Goal: Task Accomplishment & Management: Manage account settings

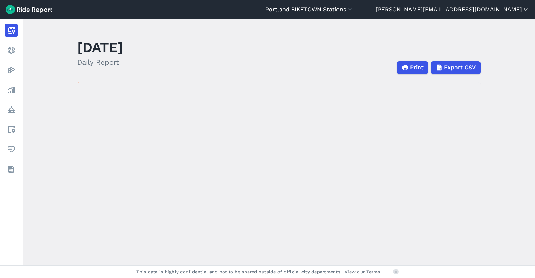
click at [493, 10] on button "[PERSON_NAME][EMAIL_ADDRESS][DOMAIN_NAME]" at bounding box center [452, 9] width 153 height 8
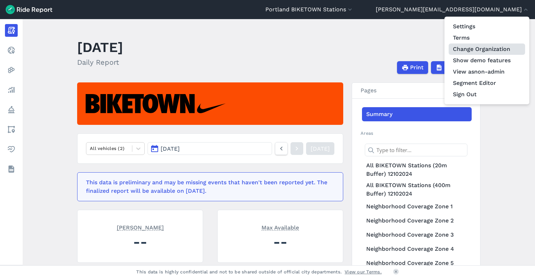
click at [474, 52] on link "Change Organization" at bounding box center [486, 48] width 76 height 11
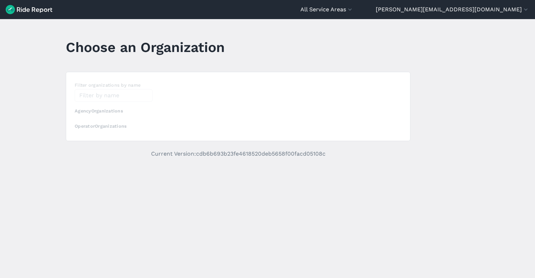
click at [113, 99] on div "loading" at bounding box center [238, 106] width 344 height 69
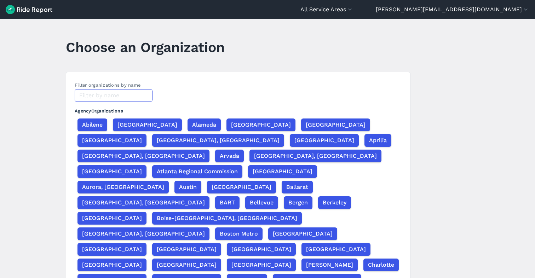
click at [111, 96] on input "text" at bounding box center [114, 95] width 78 height 13
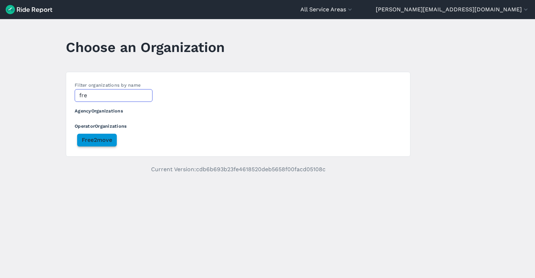
type input "fre"
click at [103, 141] on span "Free2move" at bounding box center [97, 140] width 30 height 8
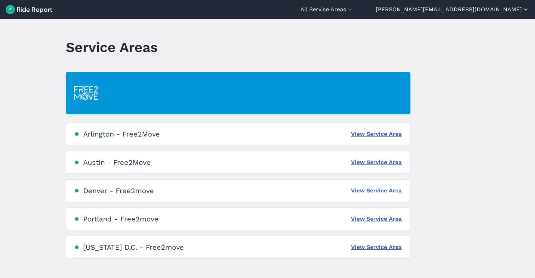
click at [488, 13] on button "[PERSON_NAME][EMAIL_ADDRESS][DOMAIN_NAME]" at bounding box center [452, 9] width 153 height 8
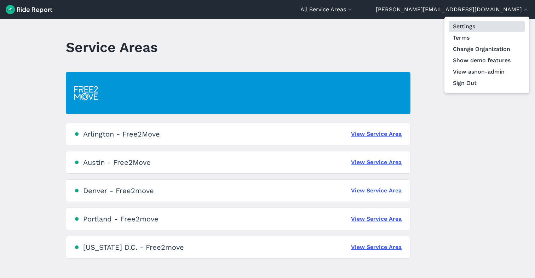
click at [483, 25] on link "Settings" at bounding box center [486, 26] width 76 height 11
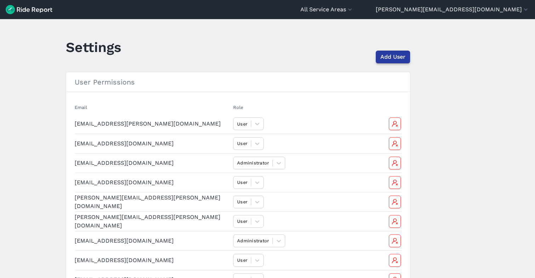
click at [384, 57] on span "Add User" at bounding box center [392, 57] width 25 height 8
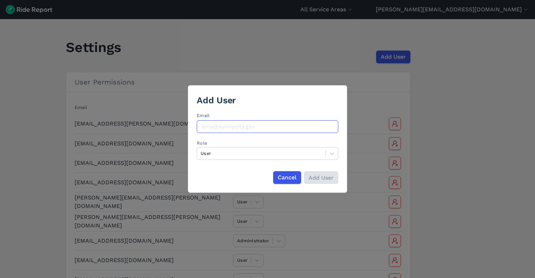
click at [220, 127] on input "Email" at bounding box center [267, 126] width 141 height 13
paste input "[PERSON_NAME][EMAIL_ADDRESS][DOMAIN_NAME]"
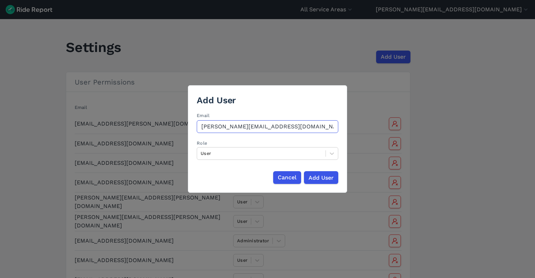
type input "[PERSON_NAME][EMAIL_ADDRESS][DOMAIN_NAME]"
click at [278, 100] on h3 "Add User" at bounding box center [267, 100] width 141 height 12
click at [318, 176] on input "Add User" at bounding box center [320, 177] width 34 height 13
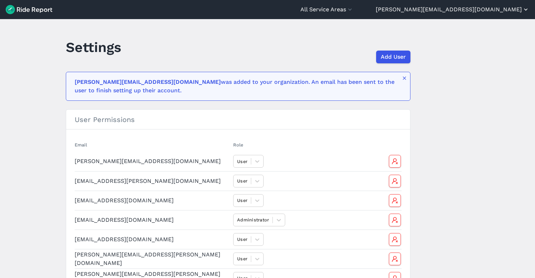
click at [476, 7] on button "[PERSON_NAME][EMAIL_ADDRESS][DOMAIN_NAME]" at bounding box center [452, 9] width 153 height 8
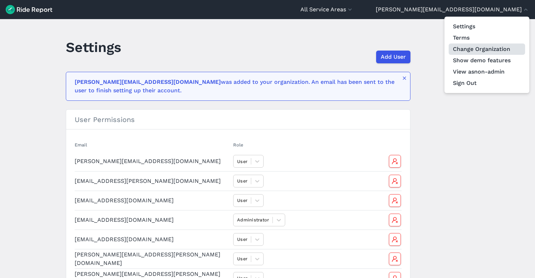
click at [475, 48] on link "Change Organization" at bounding box center [486, 48] width 76 height 11
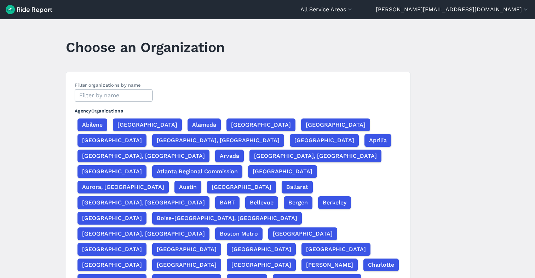
click at [98, 94] on input "text" at bounding box center [114, 95] width 78 height 13
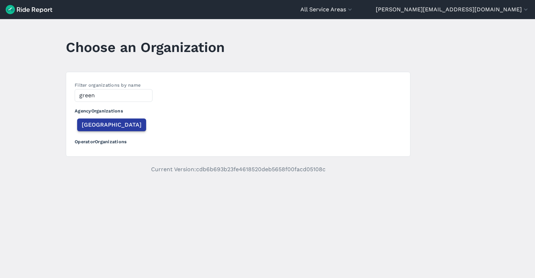
type input "green"
click at [91, 124] on span "[GEOGRAPHIC_DATA]" at bounding box center [112, 125] width 60 height 8
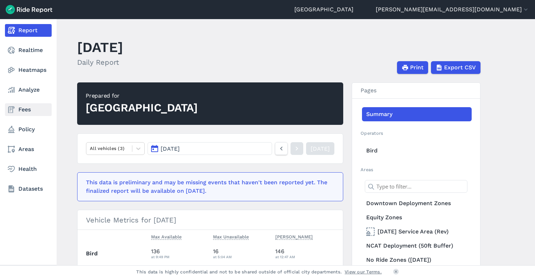
click at [23, 110] on link "Fees" at bounding box center [28, 109] width 47 height 13
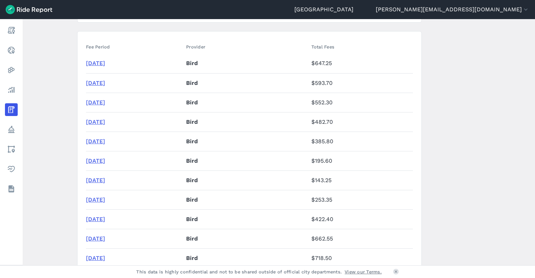
scroll to position [111, 0]
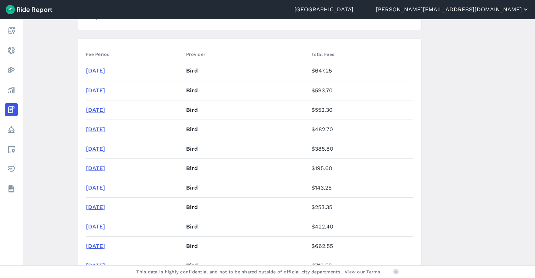
click at [487, 9] on button "[PERSON_NAME][EMAIL_ADDRESS][DOMAIN_NAME]" at bounding box center [452, 9] width 153 height 8
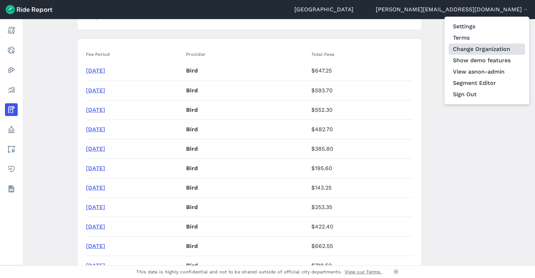
click at [472, 50] on link "Change Organization" at bounding box center [486, 48] width 76 height 11
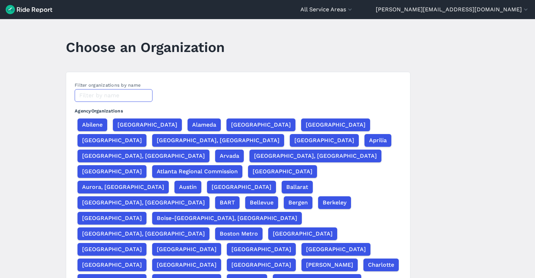
click at [88, 96] on input "text" at bounding box center [114, 95] width 78 height 13
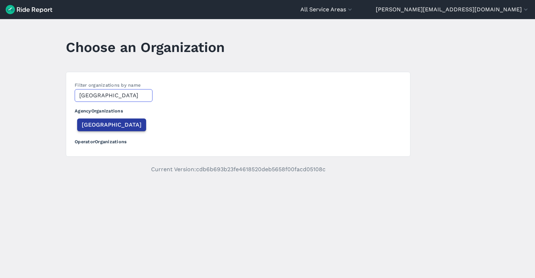
type input "[GEOGRAPHIC_DATA]"
click at [83, 126] on span "[GEOGRAPHIC_DATA]" at bounding box center [112, 125] width 60 height 8
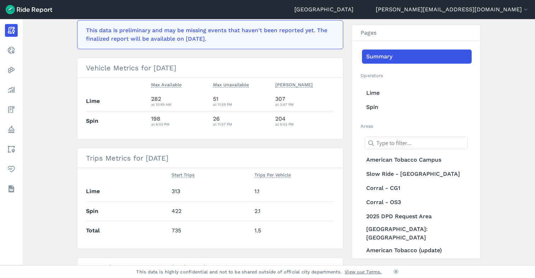
scroll to position [93, 0]
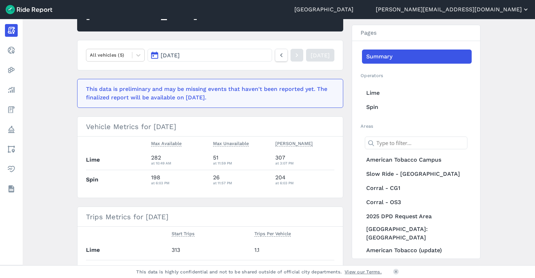
click at [473, 9] on button "[PERSON_NAME][EMAIL_ADDRESS][DOMAIN_NAME]" at bounding box center [452, 9] width 153 height 8
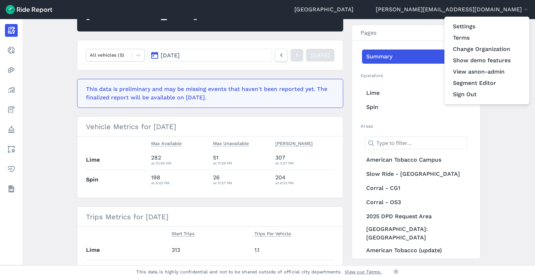
click at [208, 146] on div at bounding box center [267, 139] width 535 height 278
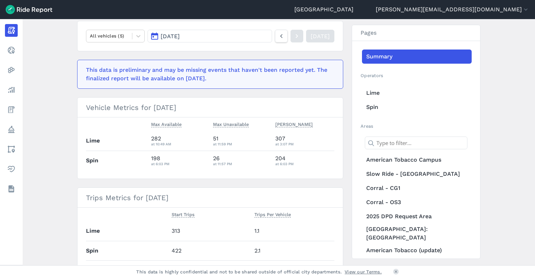
scroll to position [112, 0]
click at [478, 9] on button "[PERSON_NAME][EMAIL_ADDRESS][DOMAIN_NAME]" at bounding box center [452, 9] width 153 height 8
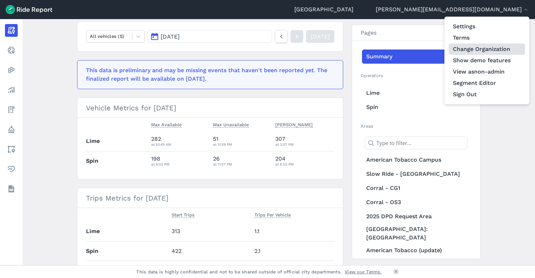
click at [466, 50] on link "Change Organization" at bounding box center [486, 48] width 76 height 11
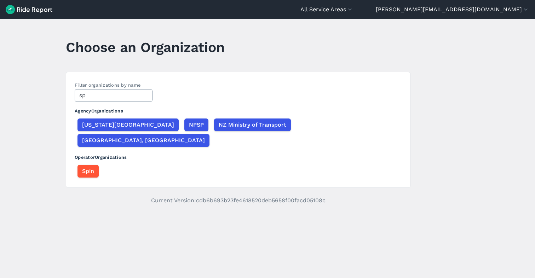
type input "s"
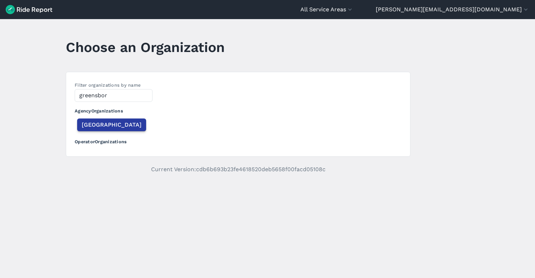
type input "greensbor"
click at [105, 123] on span "[GEOGRAPHIC_DATA]" at bounding box center [112, 125] width 60 height 8
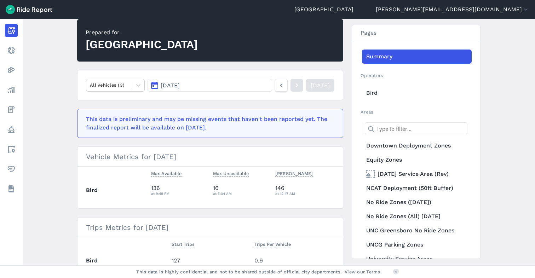
scroll to position [60, 0]
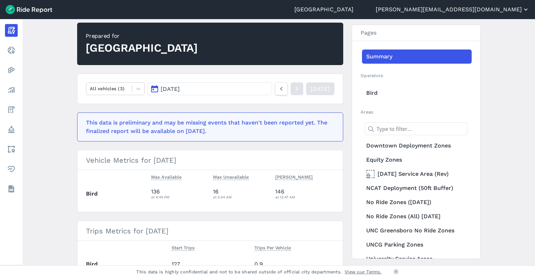
click at [472, 8] on button "[PERSON_NAME][EMAIL_ADDRESS][DOMAIN_NAME]" at bounding box center [452, 9] width 153 height 8
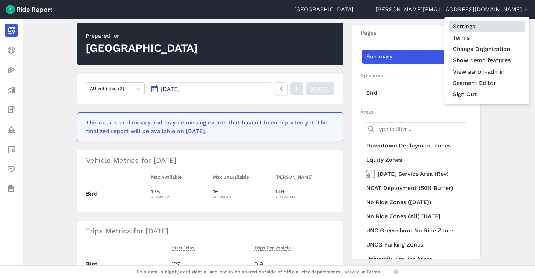
click at [464, 25] on link "Settings" at bounding box center [486, 26] width 76 height 11
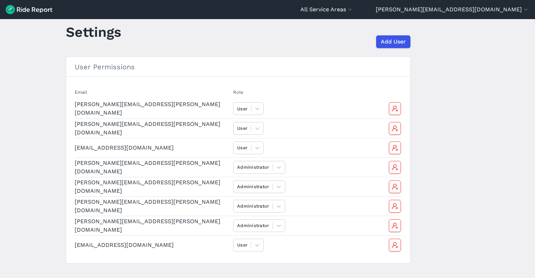
scroll to position [17, 0]
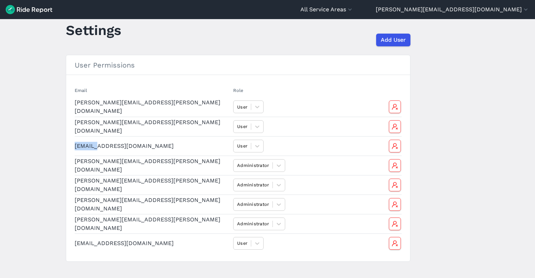
drag, startPoint x: 74, startPoint y: 146, endPoint x: 93, endPoint y: 147, distance: 19.1
click at [93, 147] on td "[EMAIL_ADDRESS][DOMAIN_NAME]" at bounding box center [153, 145] width 156 height 19
